Goal: Task Accomplishment & Management: Complete application form

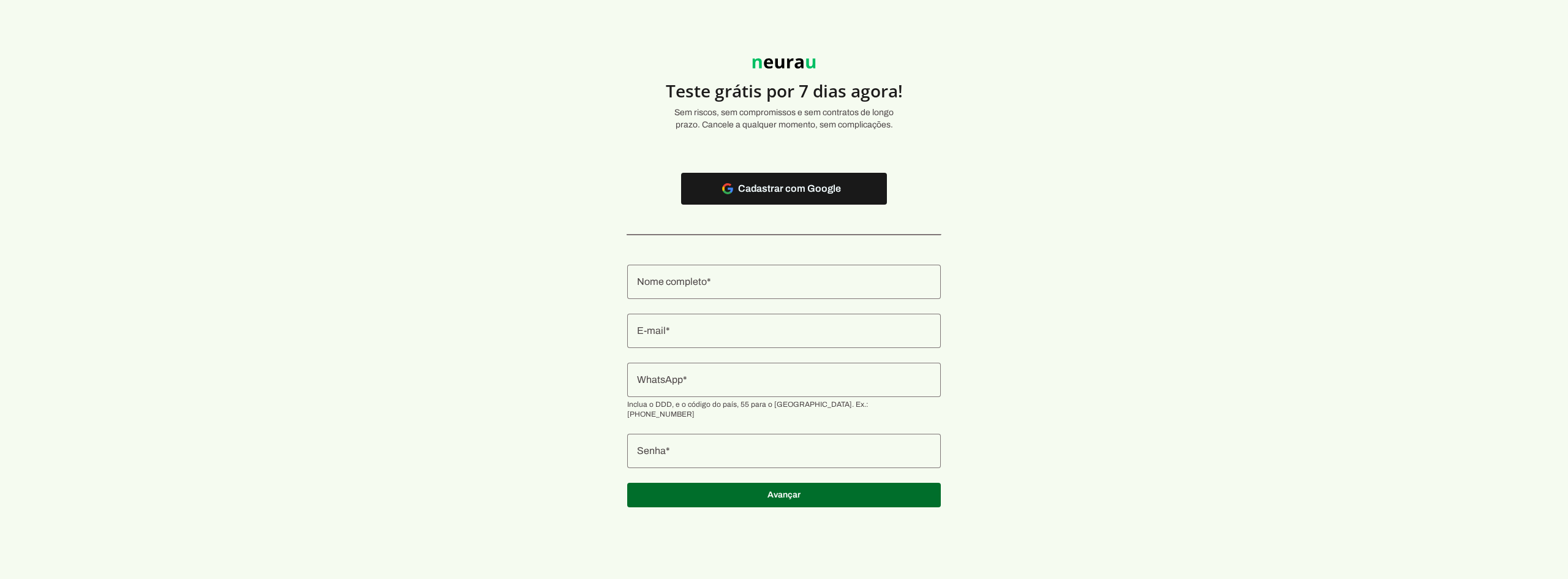
click at [763, 288] on input "Nome completo" at bounding box center [784, 282] width 294 height 14
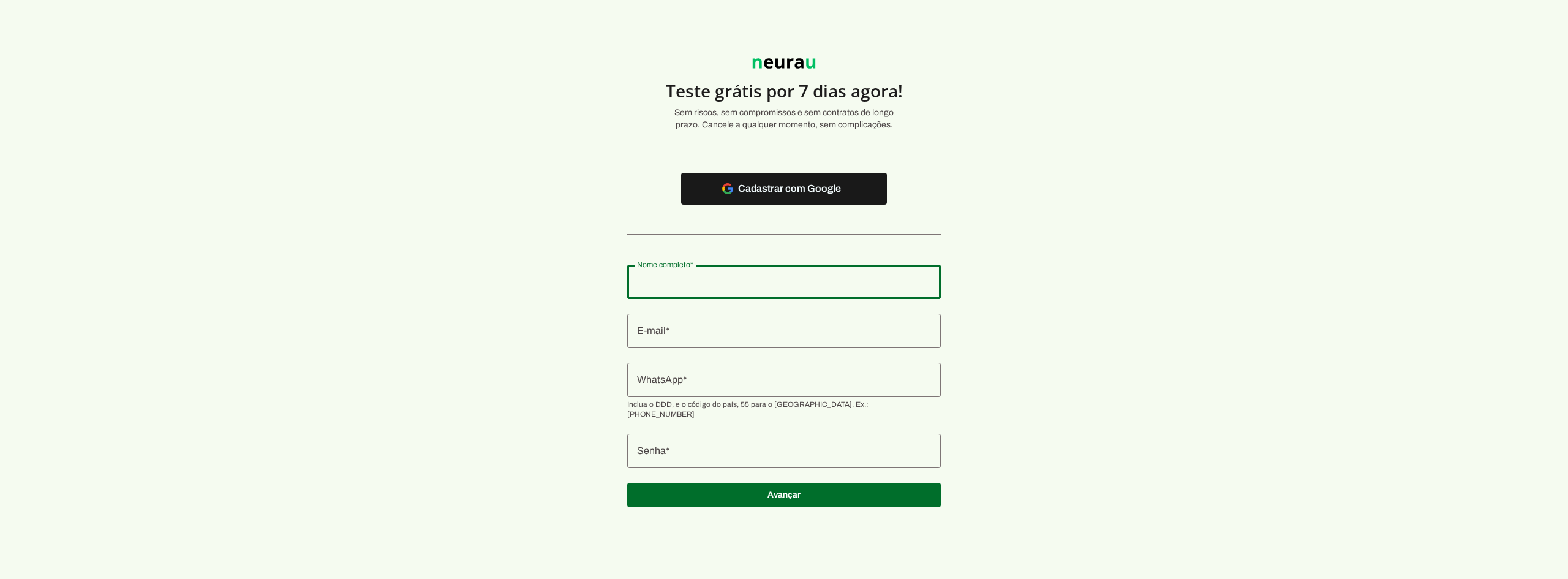
type input "neurau"
type md-outlined-text-field "neurau"
type input "luca@neurau.com.br"
type md-outlined-text-field "luca@neurau.com.br"
click at [719, 336] on input "luca@neurau.com.br" at bounding box center [784, 331] width 294 height 14
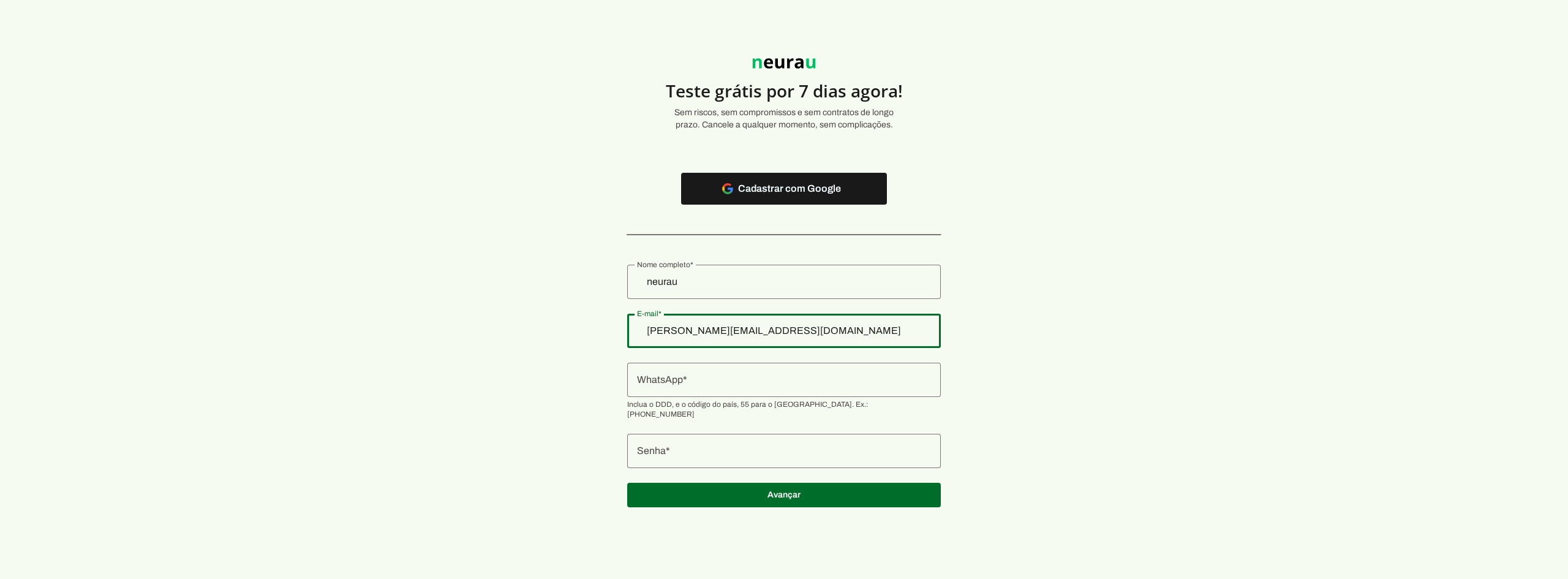
click at [679, 325] on input "luca@neurau.com.br" at bounding box center [784, 331] width 294 height 14
click at [686, 328] on input "luca@neurau.com.br" at bounding box center [784, 331] width 294 height 14
click at [685, 328] on input "luca+23234234@neurau.com.br" at bounding box center [784, 331] width 294 height 14
type input "lucaa+23234234@neurau.com.br"
type md-outlined-text-field "lucaa+23234234@neurau.com.br"
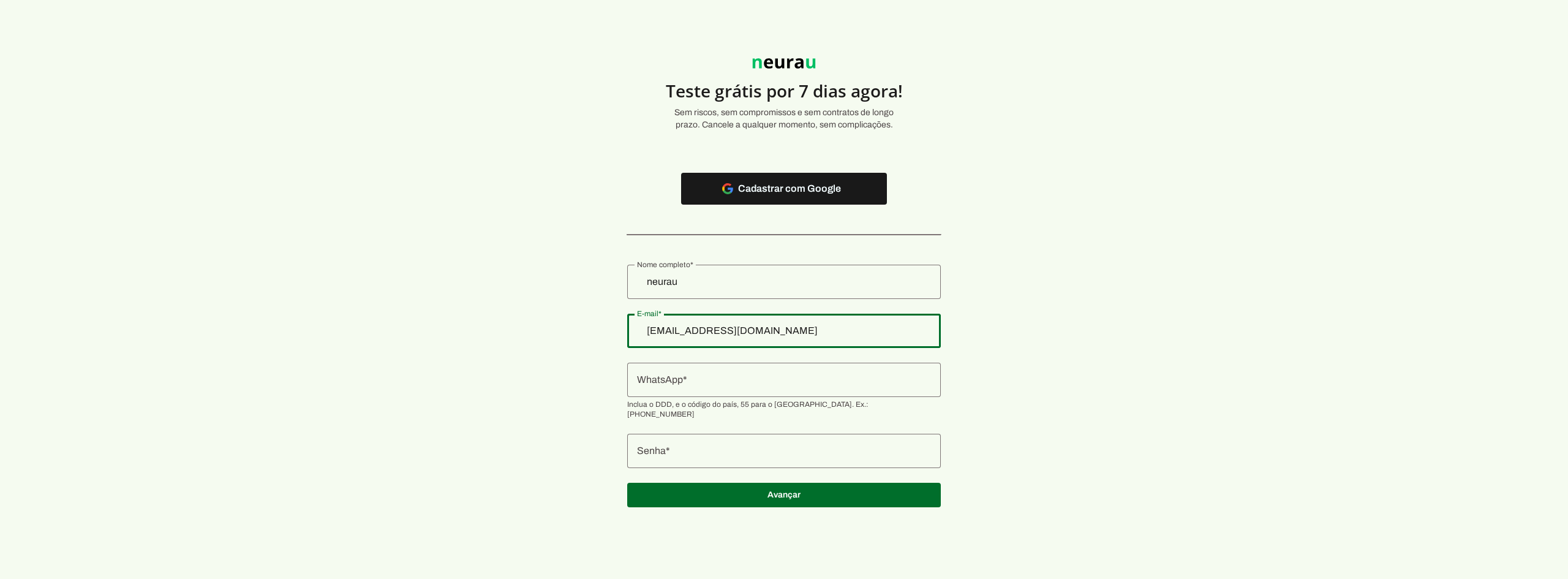
click at [693, 375] on input "WhatsApp" at bounding box center [784, 380] width 294 height 14
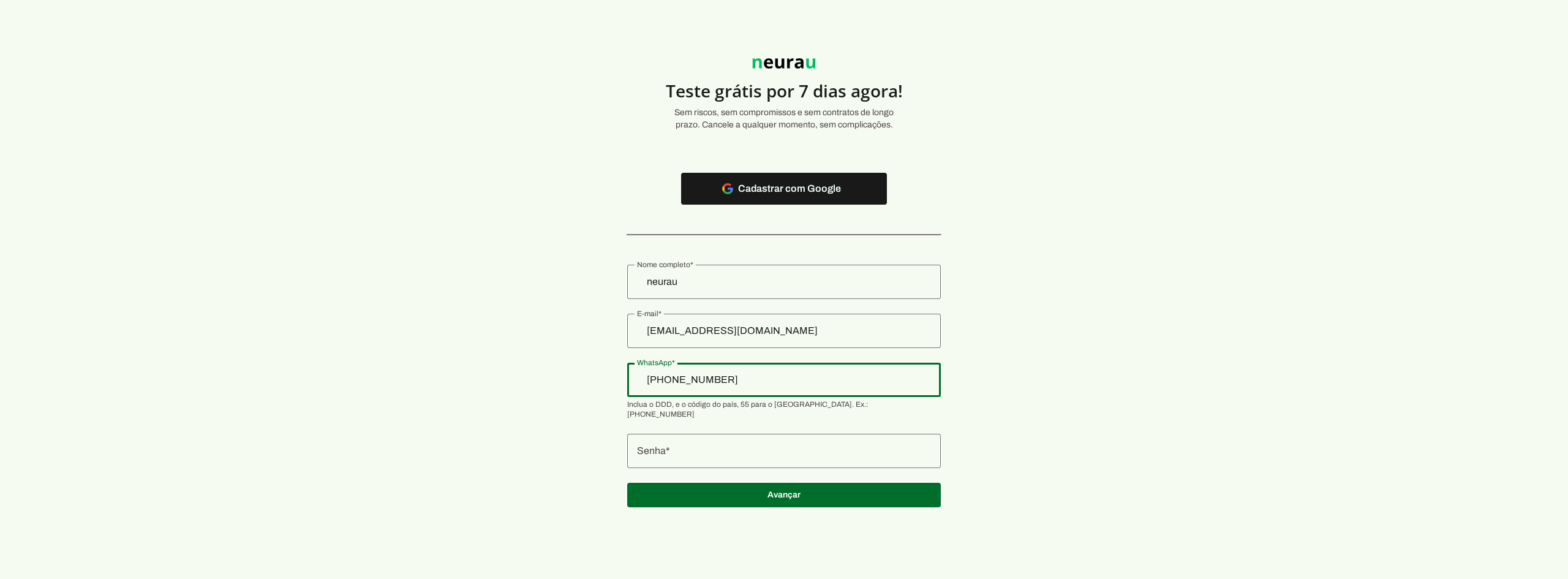
type input "+55 (37) 9996-9012"
type md-outlined-text-field "+55 (37) 9996-9012"
type input "+55 (37) 9996-9012"
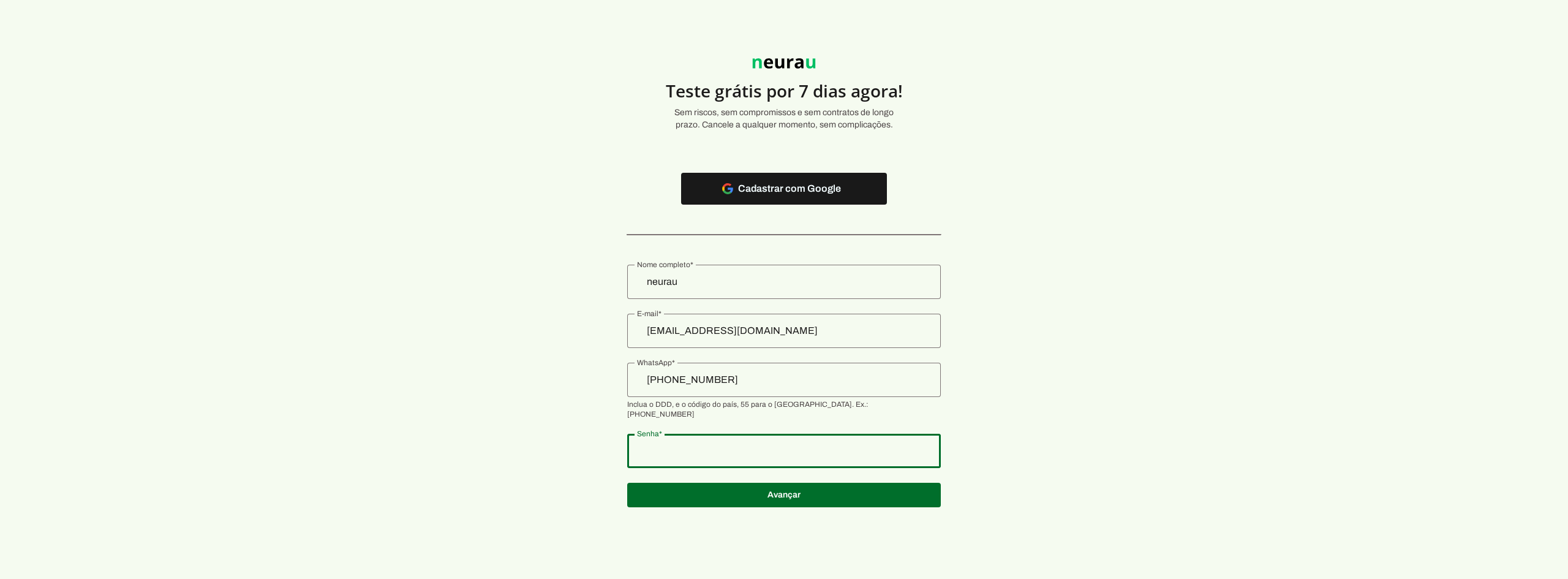
type md-outlined-text-field "12345"
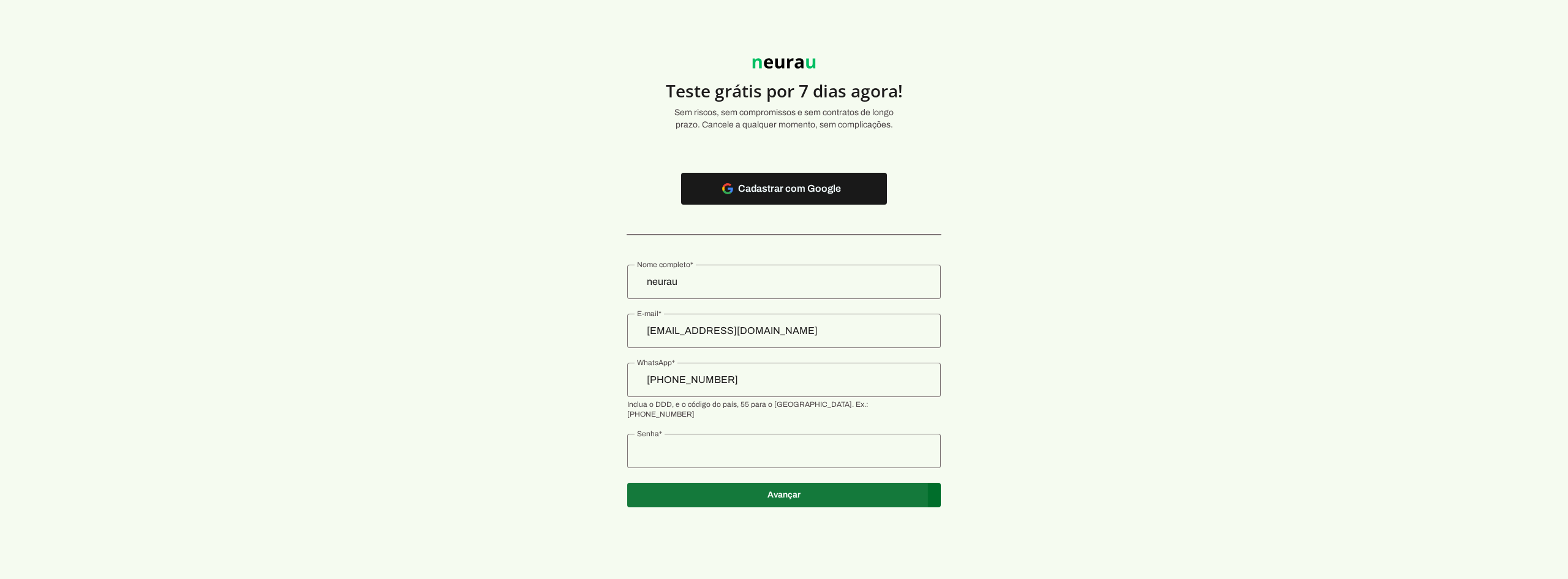
click at [681, 494] on span at bounding box center [784, 495] width 314 height 30
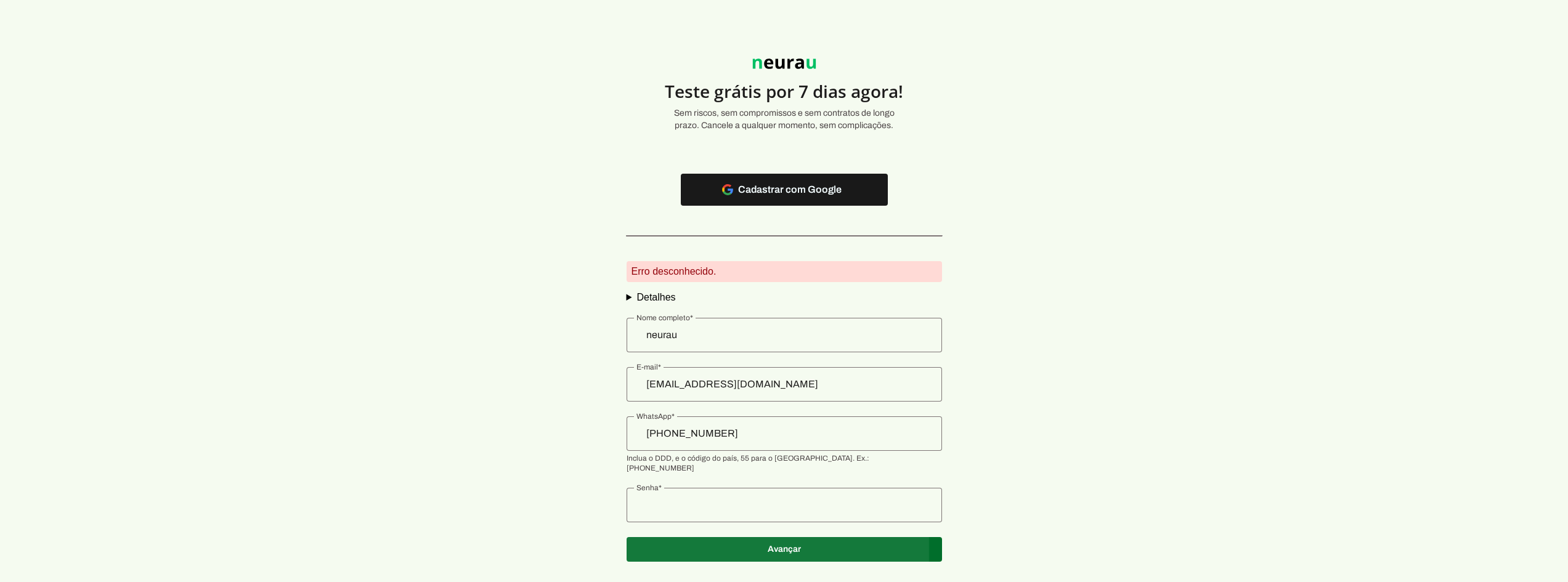
click at [831, 535] on span at bounding box center [784, 549] width 315 height 30
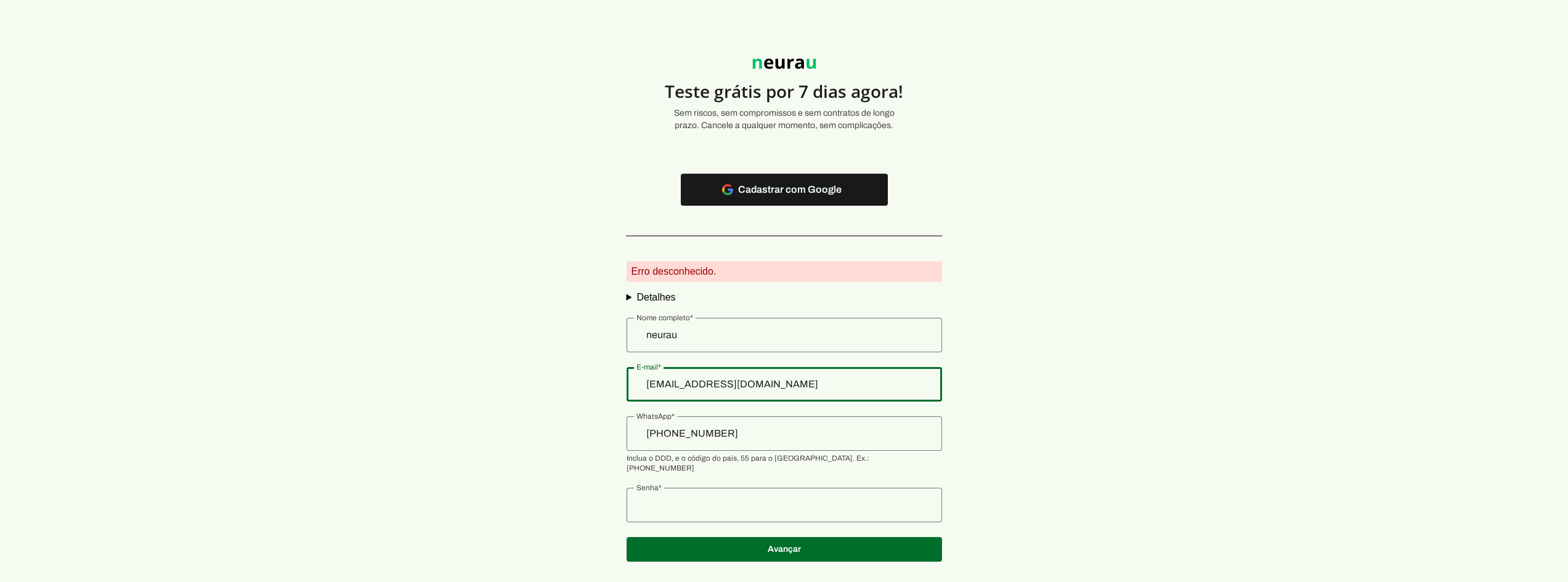
click at [710, 383] on input "lucaa+23234234@neurau.com.br" at bounding box center [784, 385] width 295 height 14
type input "lucaa+23dfsdfsdfsfsdf234234@neurau.com.br"
type md-outlined-text-field "lucaa+23dfsdfsdfsfsdf234234@neurau.com.br"
click at [758, 535] on span at bounding box center [784, 549] width 315 height 30
click at [725, 332] on input "neurau" at bounding box center [784, 335] width 295 height 14
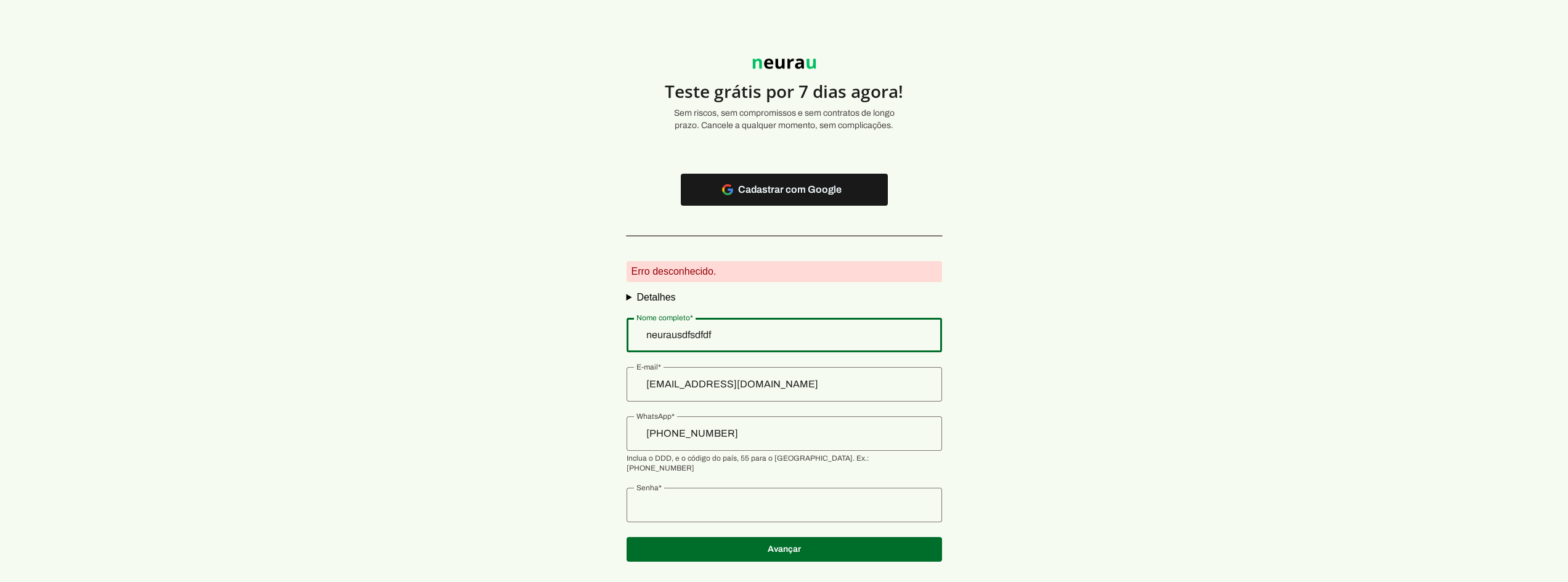
click at [704, 564] on authentication-accreditor at bounding box center [784, 413] width 315 height 325
type input "neurausdfsdfdf"
type md-outlined-text-field "neurausdfsdfdf"
click at [709, 537] on span at bounding box center [784, 549] width 315 height 30
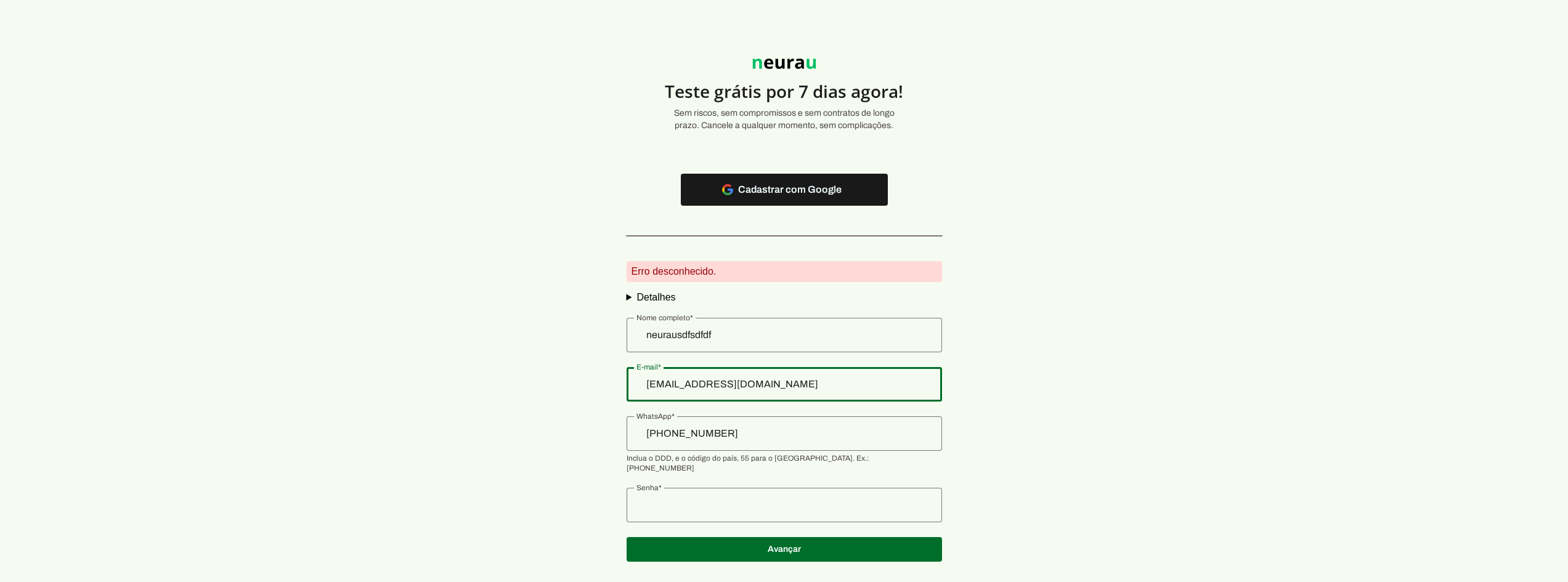
drag, startPoint x: 663, startPoint y: 382, endPoint x: 786, endPoint y: 381, distance: 123.0
click at [795, 380] on div "lucaa+23dfsdfsdfsfsdf234234@neurau.com.br" at bounding box center [784, 384] width 315 height 35
click at [786, 380] on input "lucaa+23dfsdfsdfsfsdf234234@neurau.com.br" at bounding box center [784, 385] width 295 height 14
click at [704, 379] on input "example@gmail.com" at bounding box center [784, 385] width 295 height 14
type input "example+1@gmail.com"
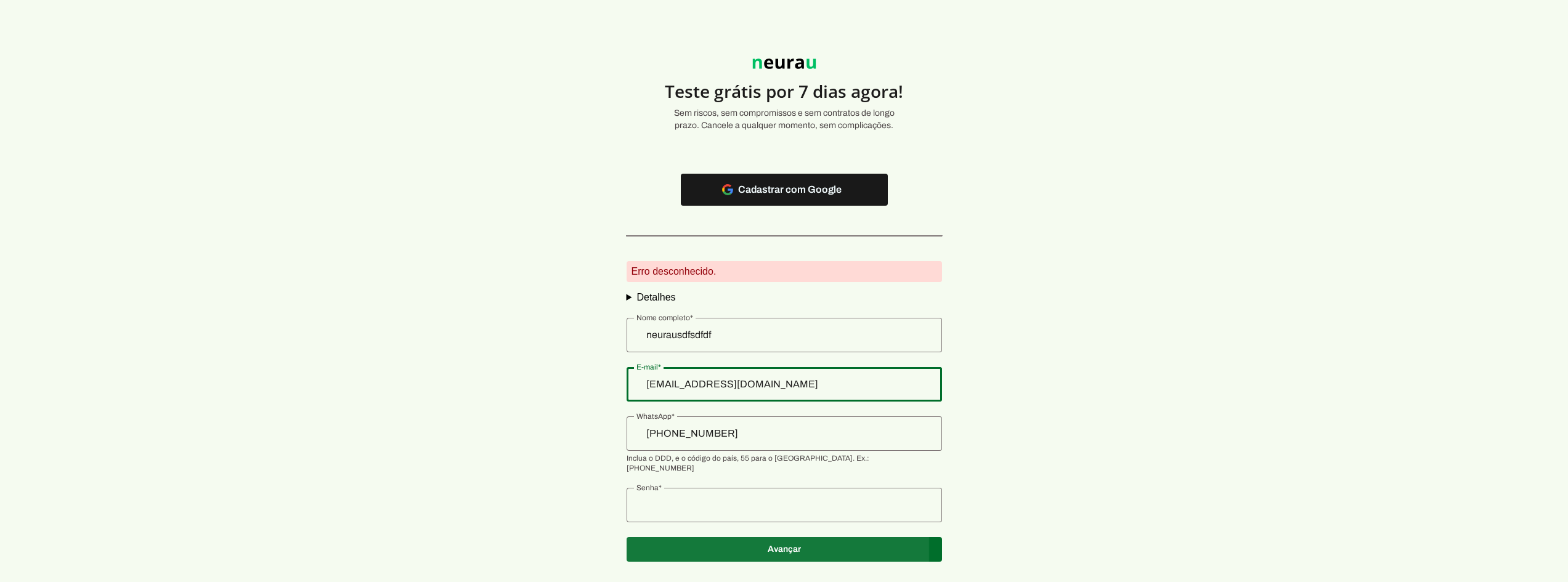
type md-outlined-text-field "example+1@gmail.com"
click at [727, 544] on span at bounding box center [784, 549] width 315 height 30
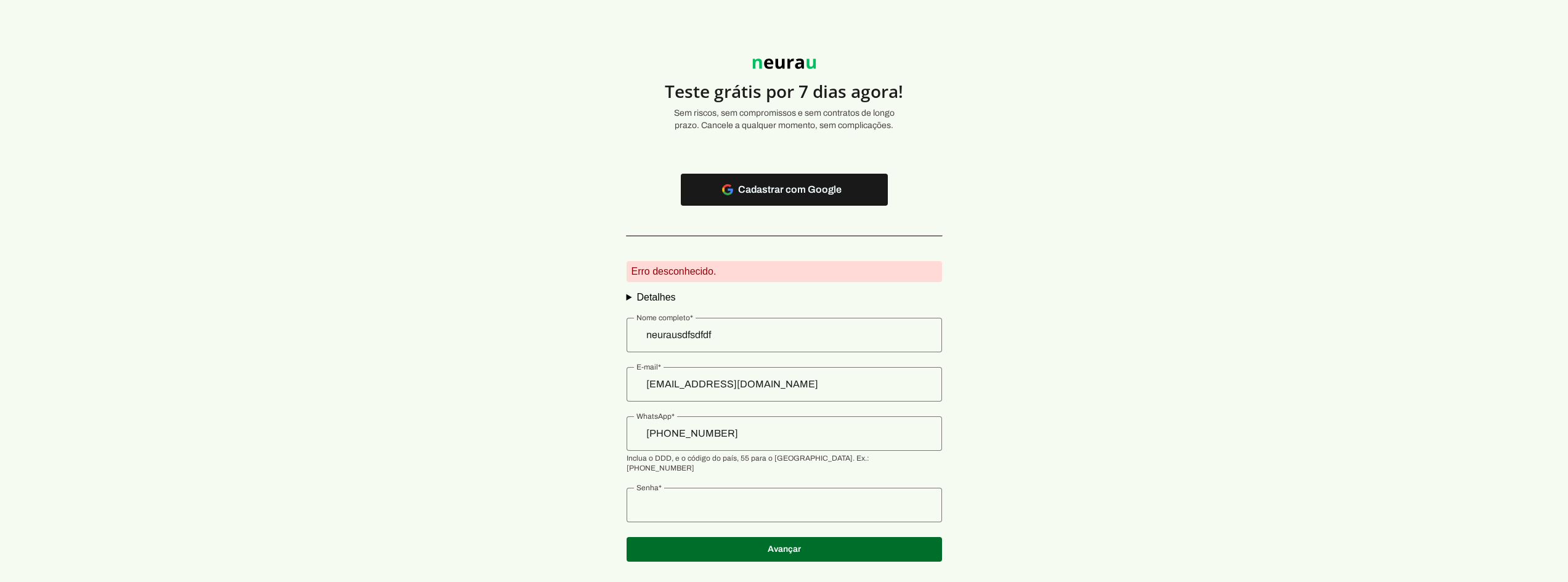
click at [741, 282] on div "Erro desconhecido." at bounding box center [784, 271] width 315 height 21
click at [722, 267] on div "Erro desconhecido." at bounding box center [784, 271] width 315 height 21
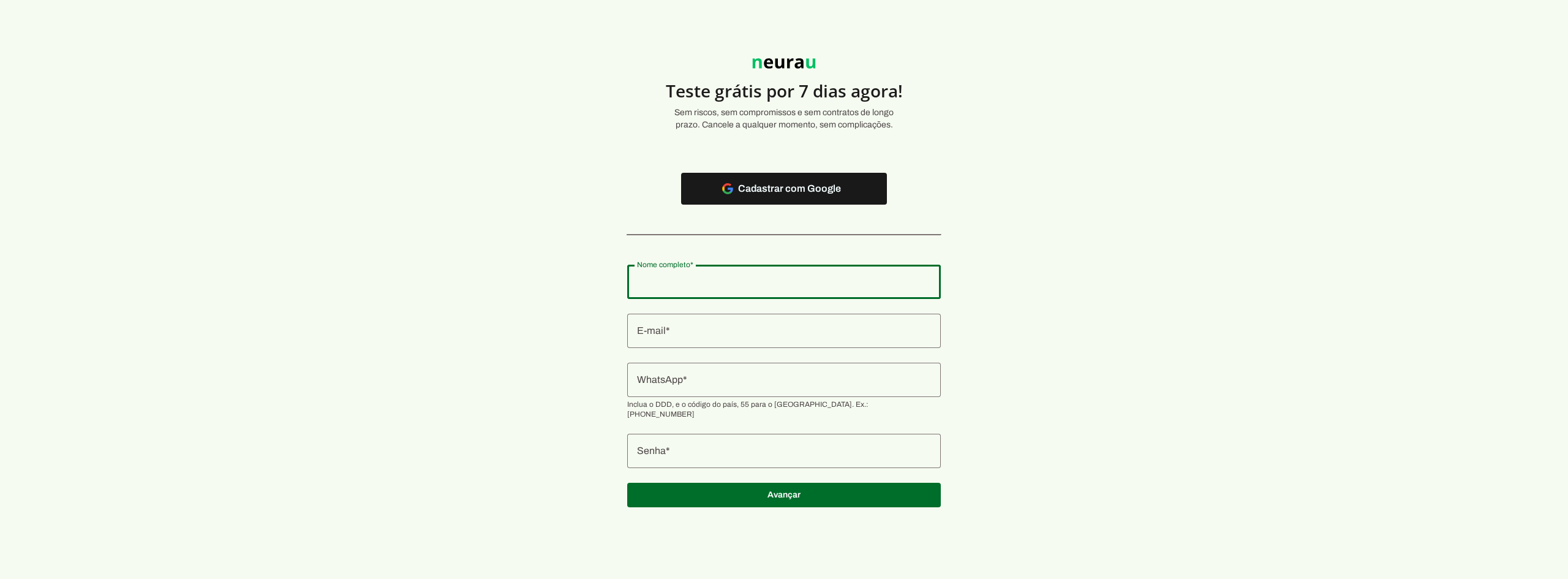
click at [713, 278] on input "Nome completo" at bounding box center [784, 282] width 294 height 14
type input "ALBERTO CORRADI JUNIOR"
type md-outlined-text-field "ALBERTO CORRADI JUNIOR"
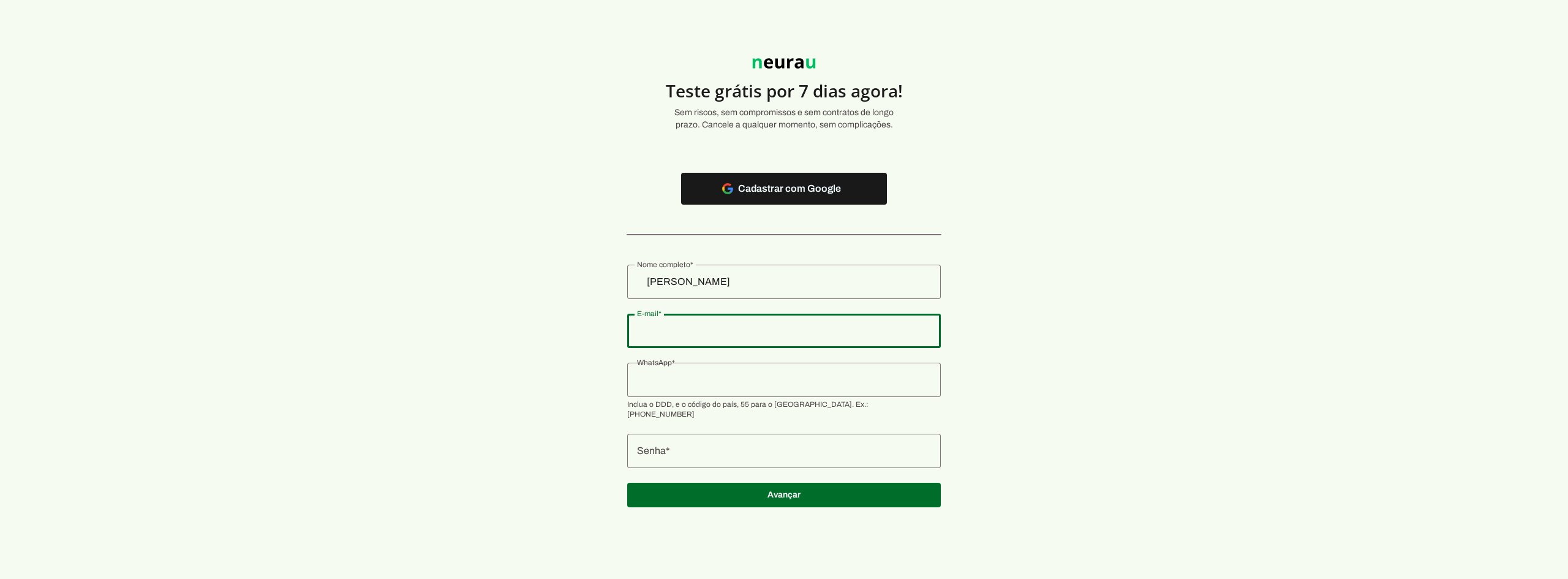
drag, startPoint x: 703, startPoint y: 332, endPoint x: 716, endPoint y: 350, distance: 22.2
click at [703, 332] on input "E-mail" at bounding box center [784, 331] width 294 height 14
type input "lucabustamantecorradi@gmail.com"
type md-outlined-text-field "lucabustamantecorradi@gmail.com"
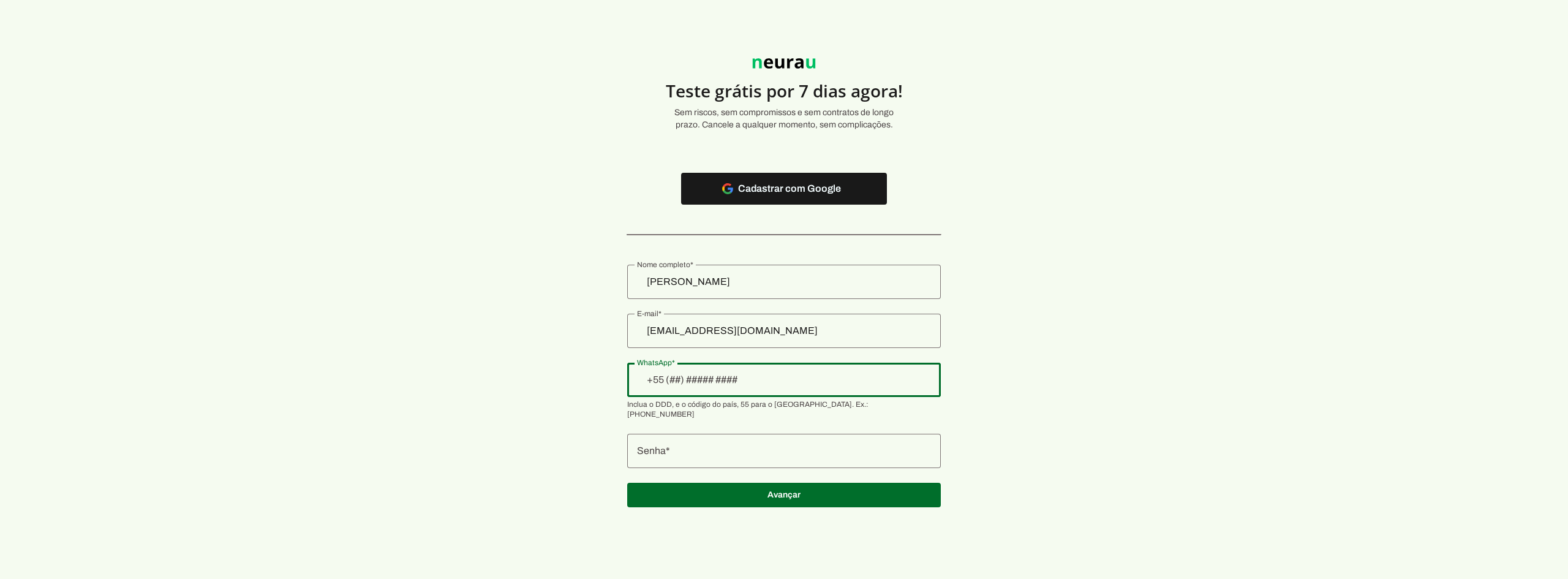
click at [722, 383] on input "WhatsApp" at bounding box center [784, 380] width 294 height 14
type input "+55 (37) 9996-9012"
type md-outlined-text-field "+55 (37) 9996-9012"
type input "+55 (37) 9996-9012"
click at [724, 434] on div at bounding box center [784, 450] width 314 height 34
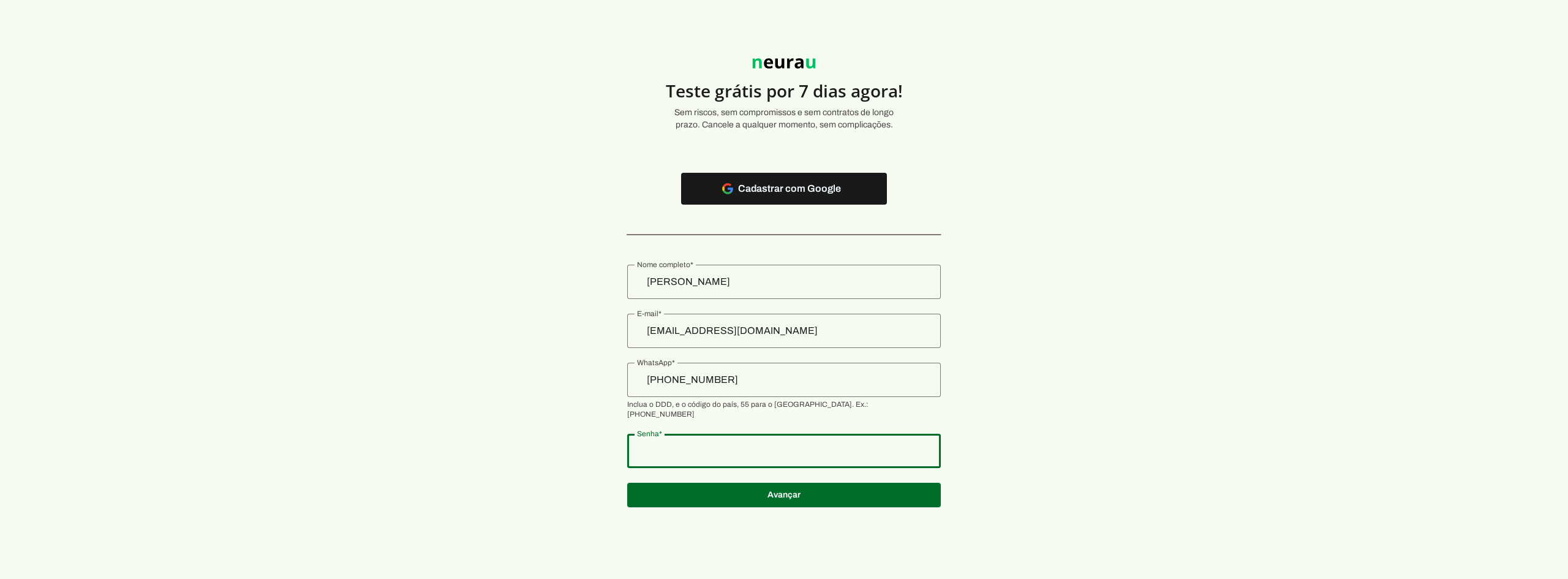
type md-outlined-text-field "213123213"
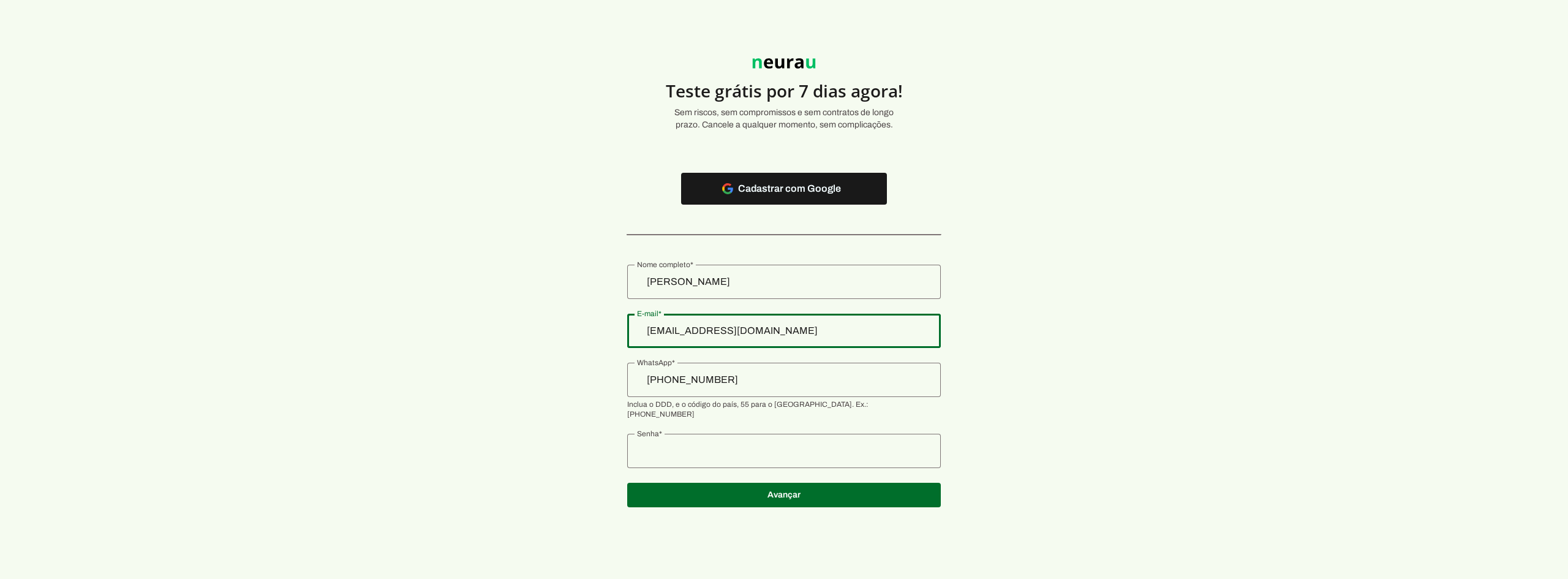
click at [765, 333] on input "lucabustamantecorradi@gmail.com" at bounding box center [784, 331] width 294 height 14
type input "lucabustamantecorradi+123123123@gmail.com"
type md-outlined-text-field "lucabustamantecorradi+123123123@gmail.com"
click at [816, 482] on span at bounding box center [784, 495] width 314 height 30
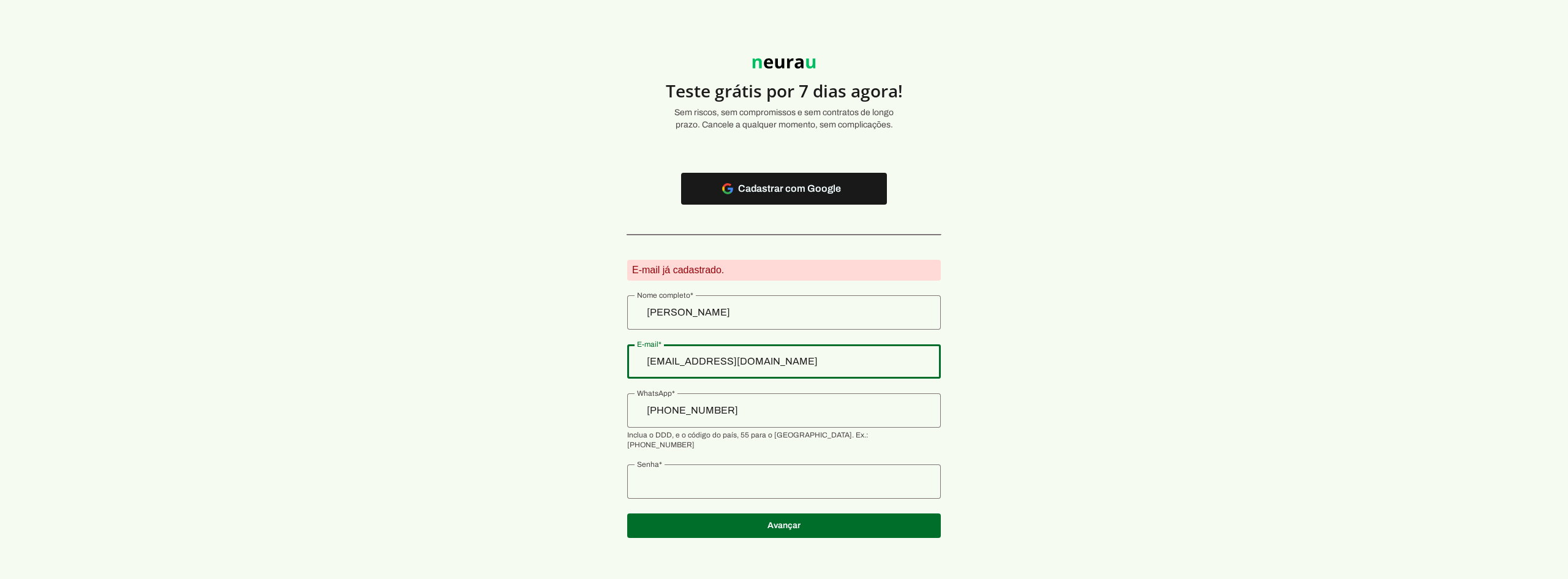
click at [786, 358] on input "lucabustamantecorradi+123123123@gmail.com" at bounding box center [784, 362] width 294 height 14
drag, startPoint x: 825, startPoint y: 361, endPoint x: 777, endPoint y: 362, distance: 48.0
click at [768, 358] on input "lucabustamantecorradi+123123123@gmail.com" at bounding box center [784, 362] width 294 height 14
type input "lucabustamantecorrad@gmail.com"
type md-outlined-text-field "lucabustamantecorrad@gmail.com"
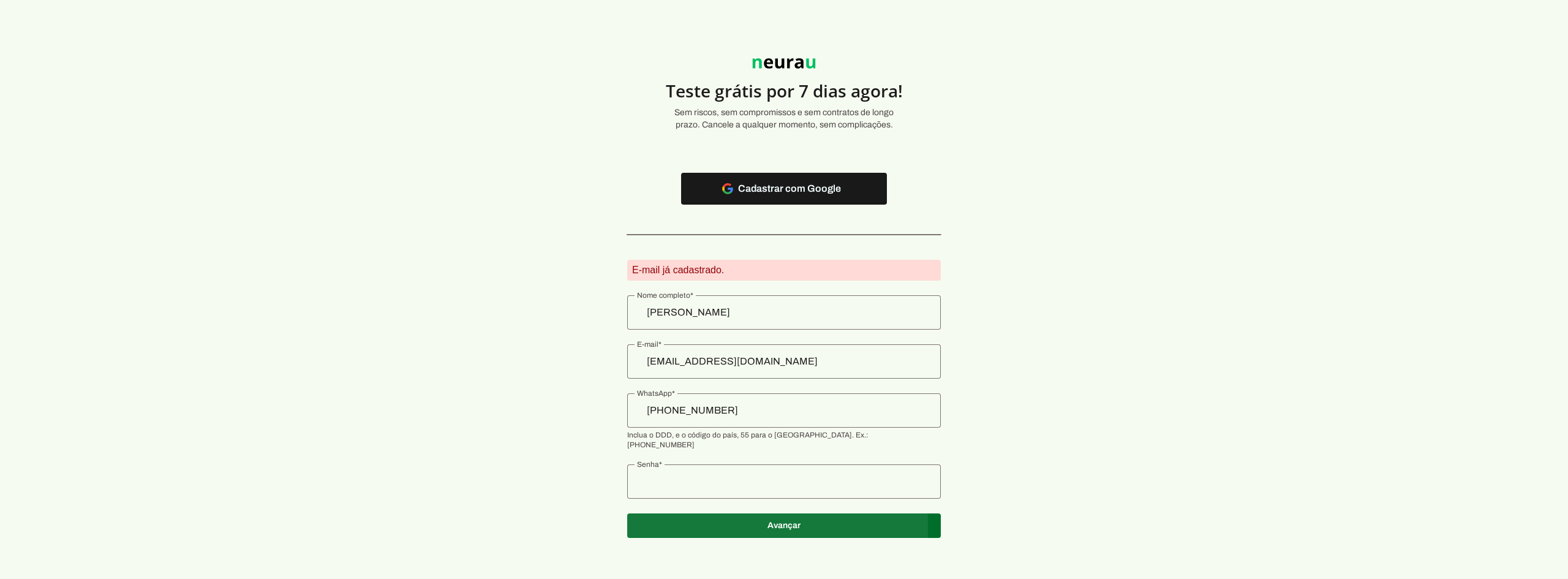
click at [784, 511] on span at bounding box center [784, 525] width 314 height 30
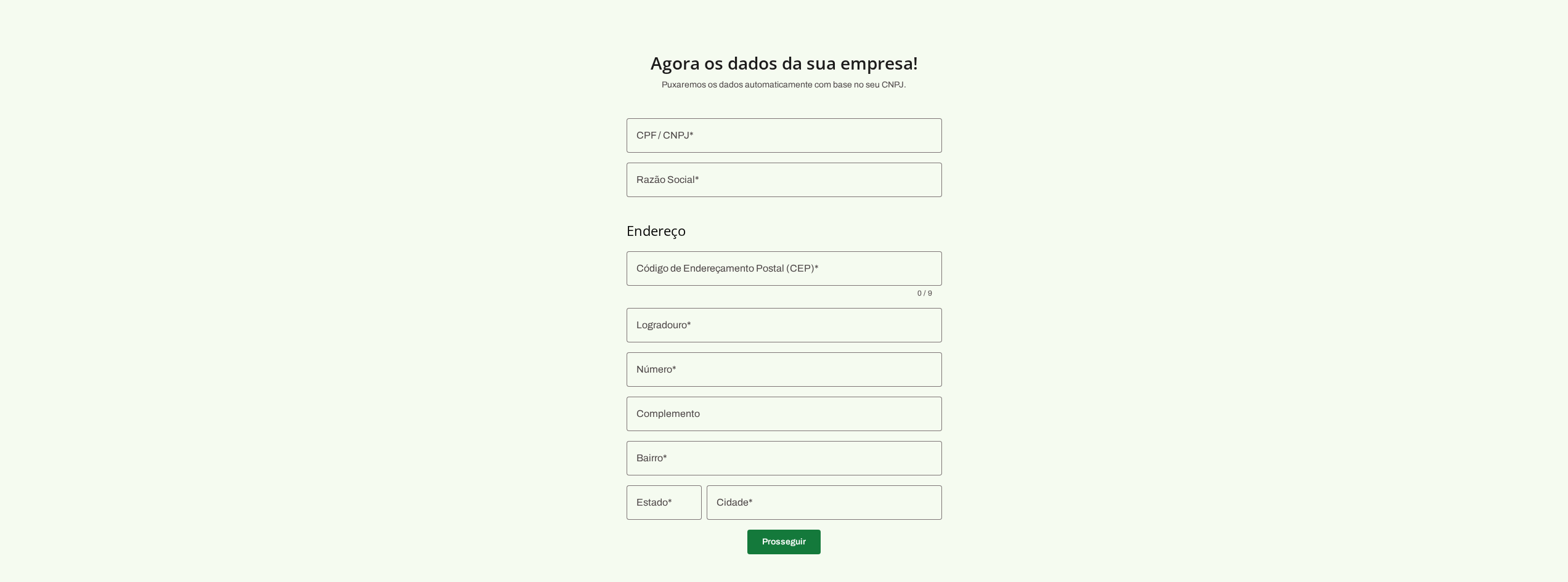
click at [817, 529] on span at bounding box center [783, 542] width 73 height 30
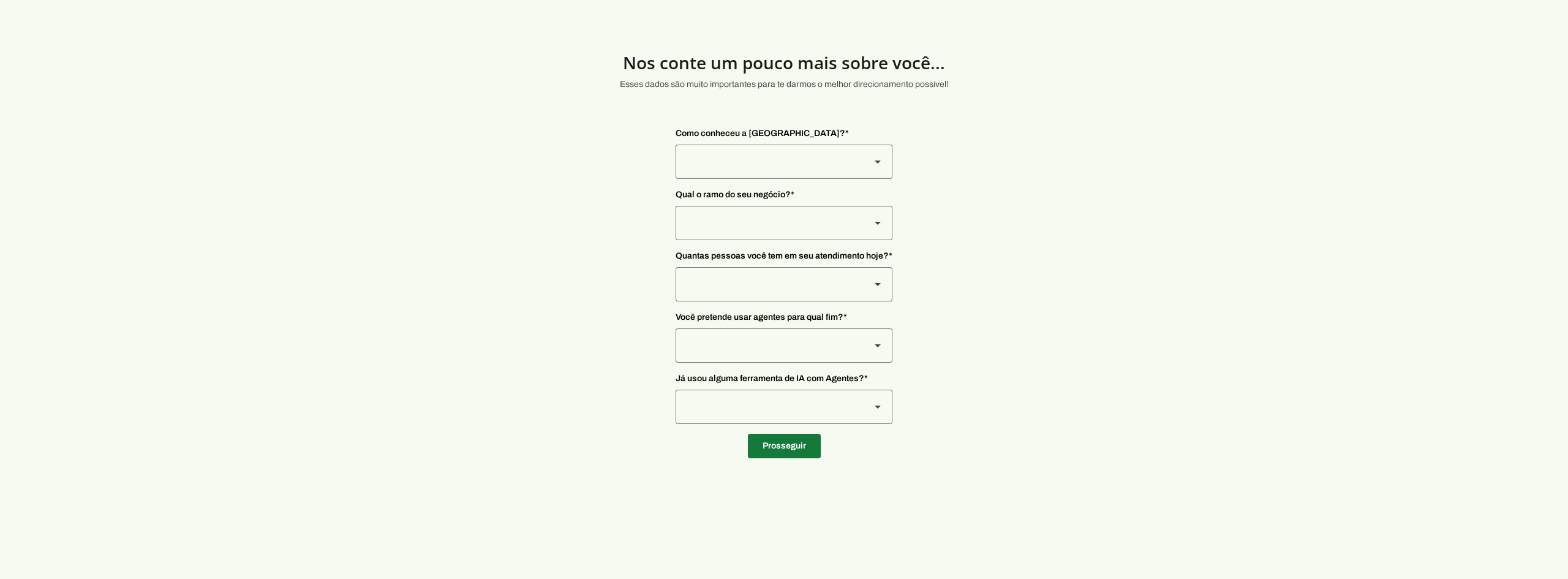
click at [796, 450] on span at bounding box center [784, 446] width 73 height 30
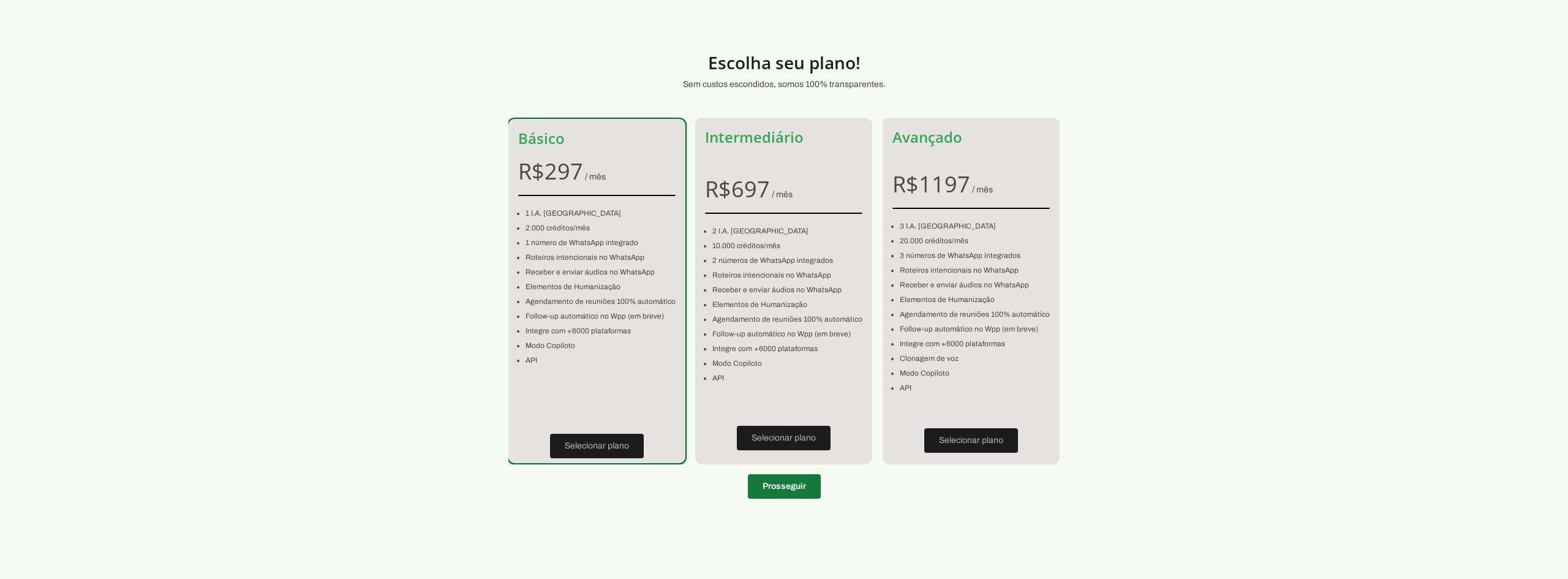
click at [788, 486] on span at bounding box center [784, 486] width 73 height 30
type input "+55 (37) 9996-9012"
